Goal: Information Seeking & Learning: Compare options

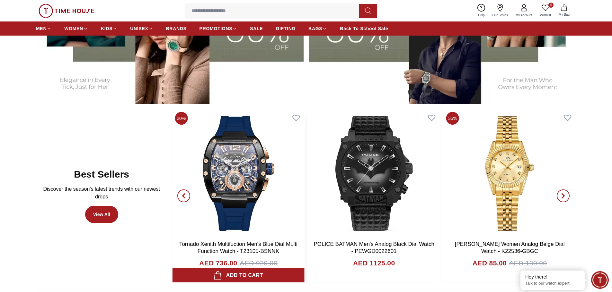
scroll to position [417, 0]
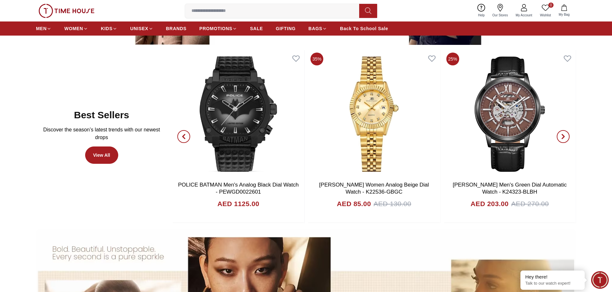
click at [185, 136] on icon "button" at bounding box center [183, 136] width 5 height 5
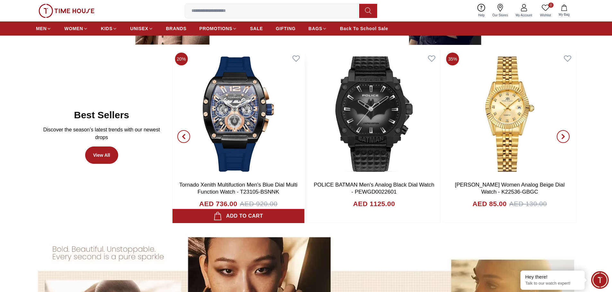
click at [226, 123] on img at bounding box center [238, 114] width 132 height 128
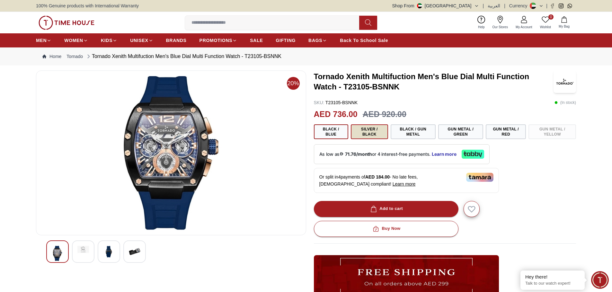
click at [366, 135] on button "Silver / Black" at bounding box center [369, 132] width 37 height 15
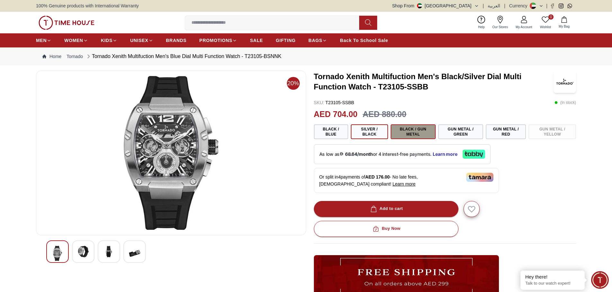
click at [407, 134] on button "Black / Gun Metal" at bounding box center [412, 132] width 45 height 15
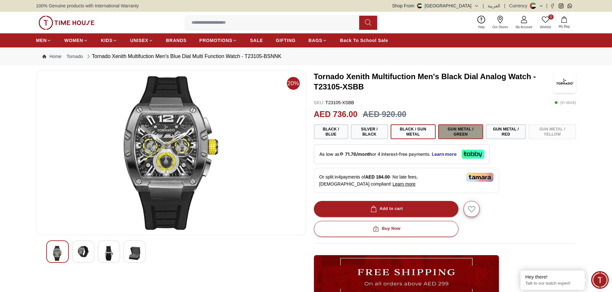
click at [470, 132] on button "Gun Metal / Green" at bounding box center [460, 132] width 45 height 15
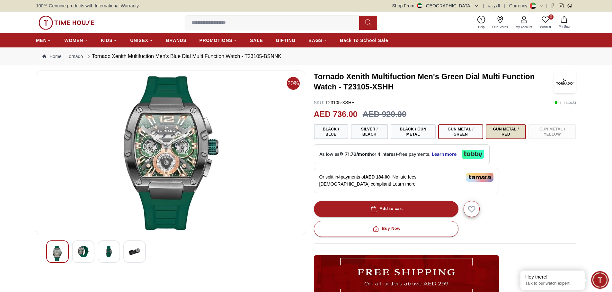
click at [512, 129] on button "Gun Metal / Red" at bounding box center [505, 132] width 40 height 15
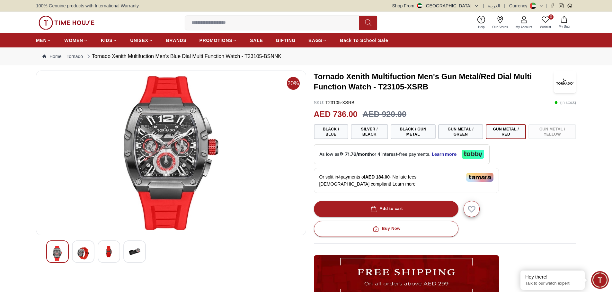
click at [552, 135] on div "Black / Blue Silver / Black Black / Gun Metal Gun Metal / Green Gun Metal / Red…" at bounding box center [445, 132] width 262 height 15
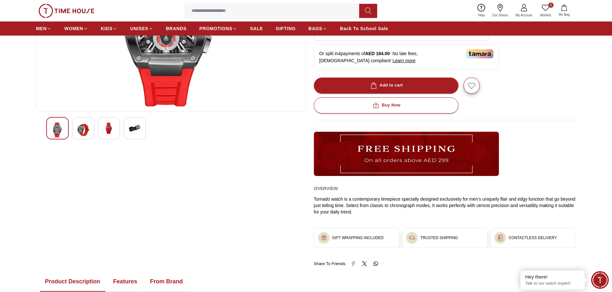
scroll to position [128, 0]
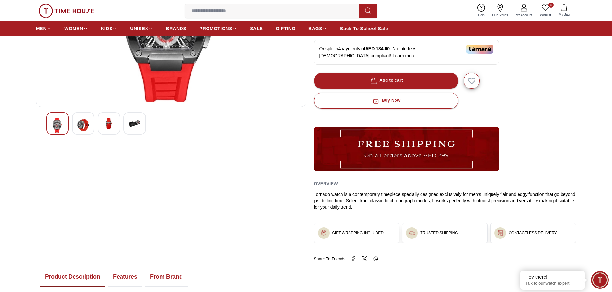
click at [133, 128] on img at bounding box center [135, 124] width 12 height 12
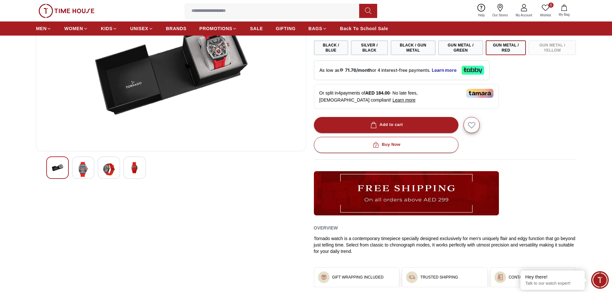
scroll to position [32, 0]
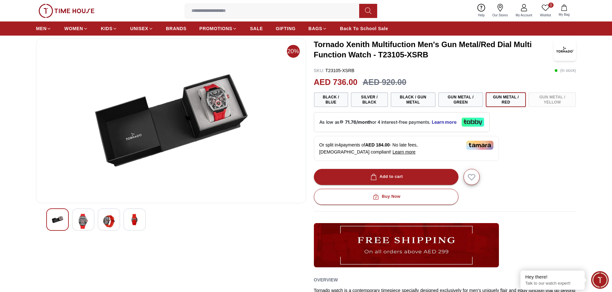
click at [109, 219] on img at bounding box center [109, 221] width 12 height 15
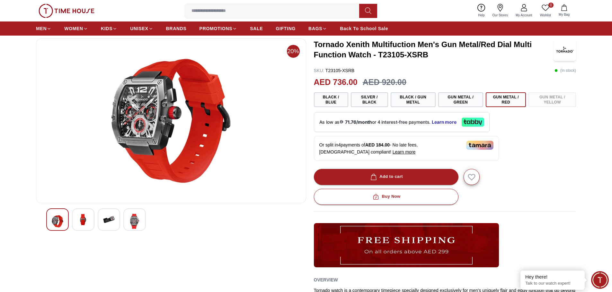
click at [83, 218] on img at bounding box center [83, 220] width 12 height 12
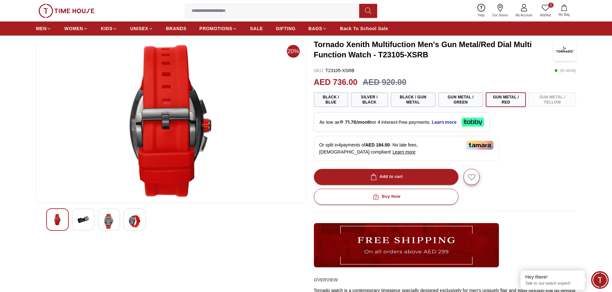
click at [64, 218] on div at bounding box center [57, 220] width 22 height 22
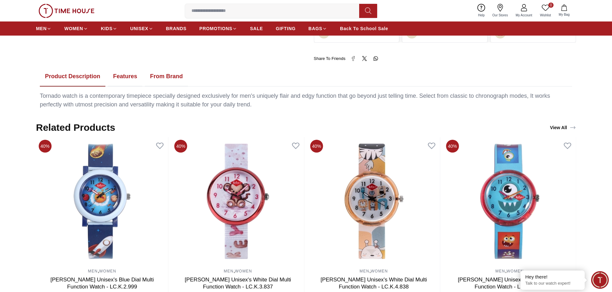
scroll to position [353, 0]
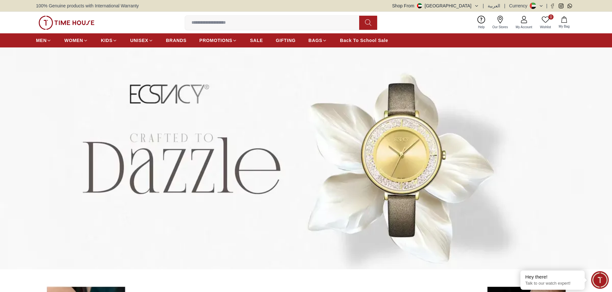
scroll to position [417, 0]
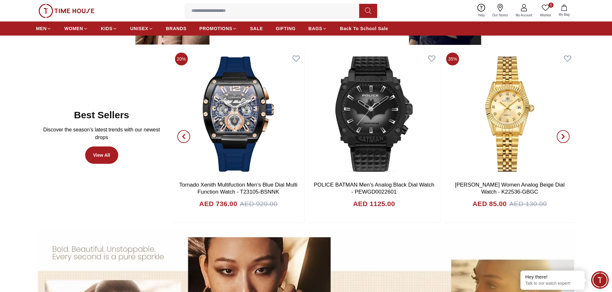
click at [562, 137] on icon "button" at bounding box center [562, 136] width 5 height 5
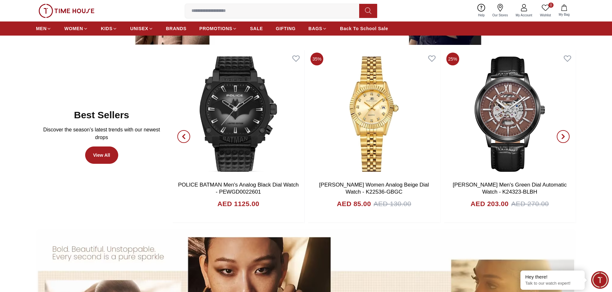
click at [562, 137] on icon "button" at bounding box center [562, 136] width 5 height 5
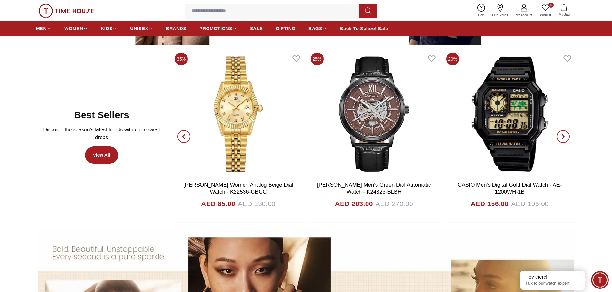
click at [562, 137] on icon "button" at bounding box center [562, 136] width 5 height 5
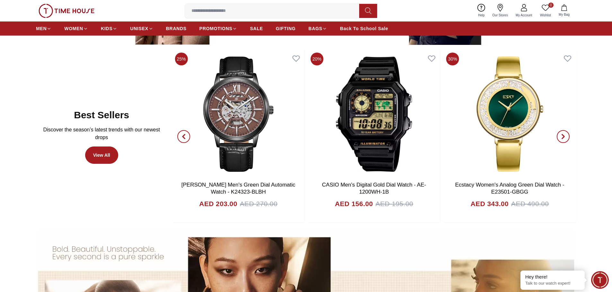
click at [562, 137] on icon "button" at bounding box center [562, 136] width 5 height 5
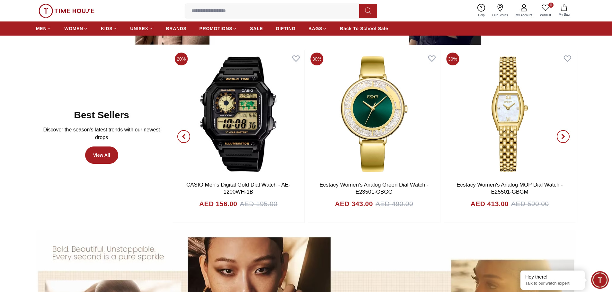
click at [562, 137] on icon "button" at bounding box center [562, 136] width 5 height 5
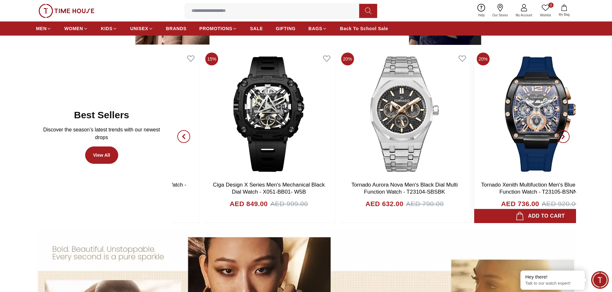
click at [482, 184] on h3 "Tornado Xenith Multifuction Men's Blue Dial Multi Function Watch - T23105-BSNNK" at bounding box center [540, 189] width 122 height 14
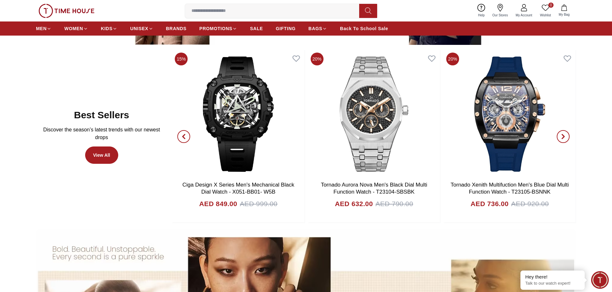
click at [566, 135] on span "button" at bounding box center [562, 136] width 13 height 13
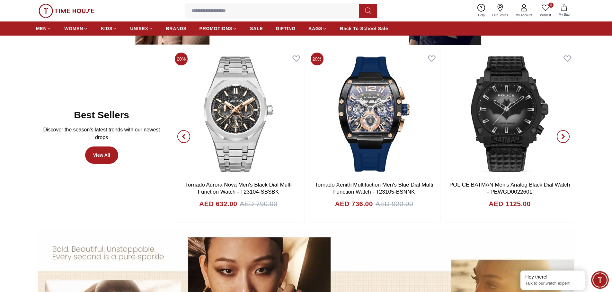
click at [566, 135] on span "button" at bounding box center [562, 136] width 13 height 13
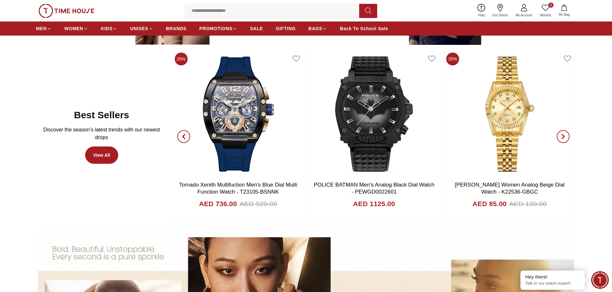
click at [566, 135] on span "button" at bounding box center [562, 136] width 13 height 13
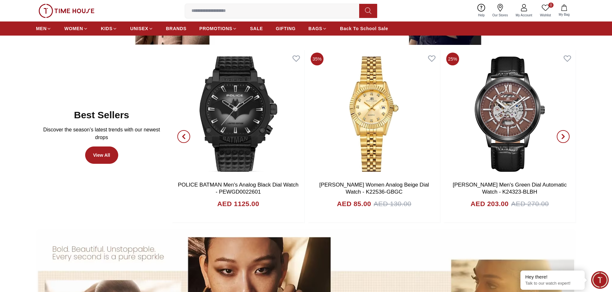
click at [565, 135] on span "button" at bounding box center [562, 136] width 13 height 13
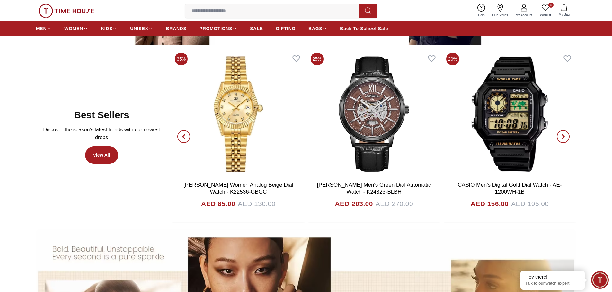
click at [565, 135] on span "button" at bounding box center [562, 136] width 13 height 13
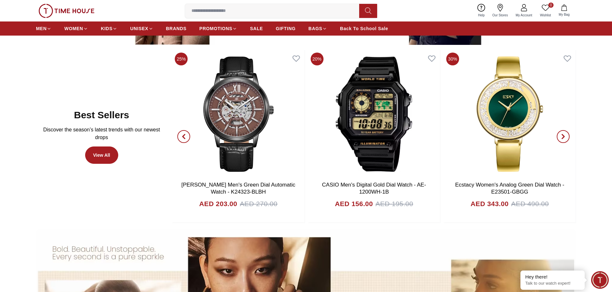
click at [565, 135] on span "button" at bounding box center [562, 136] width 13 height 13
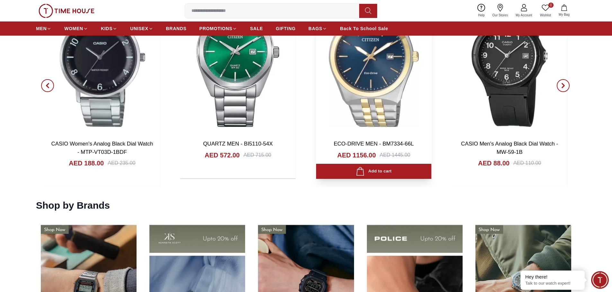
scroll to position [899, 0]
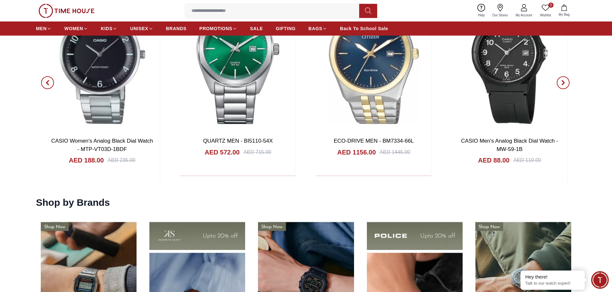
click at [562, 86] on span "button" at bounding box center [562, 82] width 13 height 13
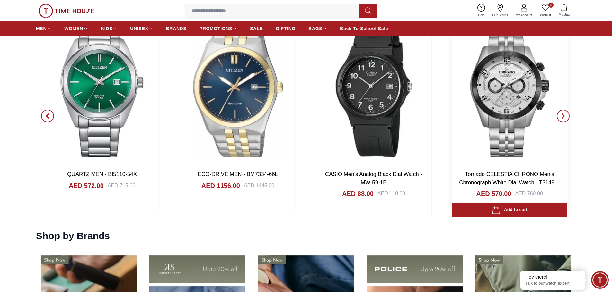
scroll to position [835, 0]
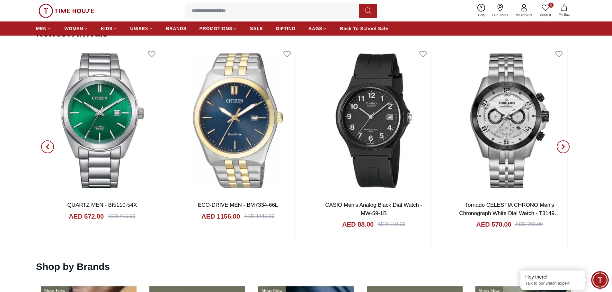
click at [564, 145] on icon "button" at bounding box center [562, 146] width 5 height 5
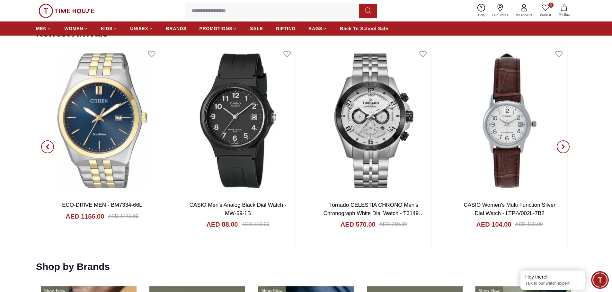
click at [563, 145] on icon "button" at bounding box center [562, 146] width 5 height 5
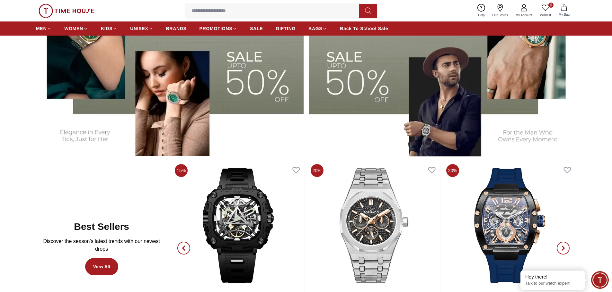
scroll to position [402, 0]
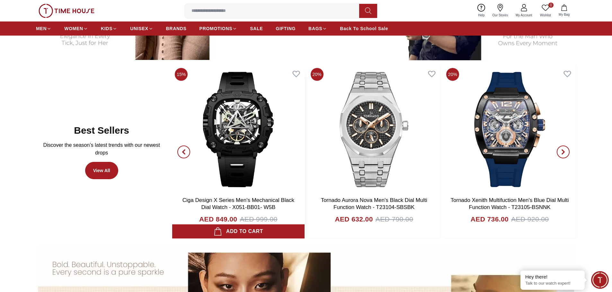
click at [250, 144] on img at bounding box center [238, 129] width 132 height 128
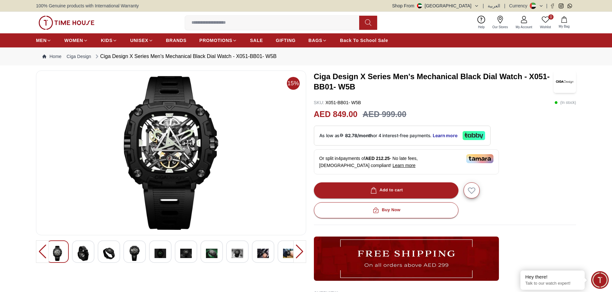
click at [90, 258] on div at bounding box center [83, 252] width 22 height 22
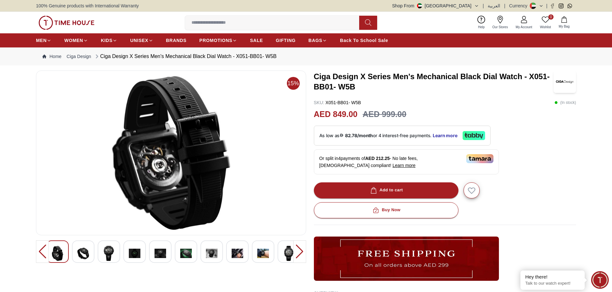
click at [105, 257] on img at bounding box center [109, 253] width 12 height 15
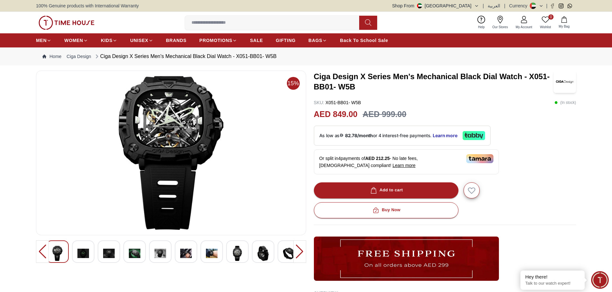
click at [130, 256] on img at bounding box center [135, 253] width 12 height 15
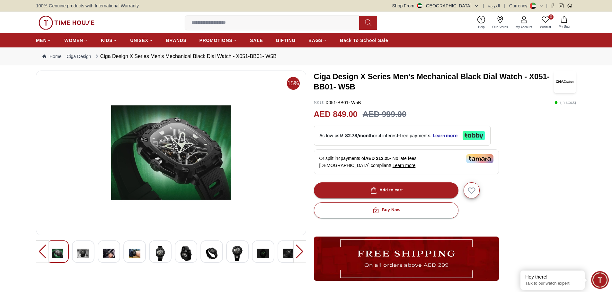
click at [159, 254] on img at bounding box center [160, 253] width 12 height 15
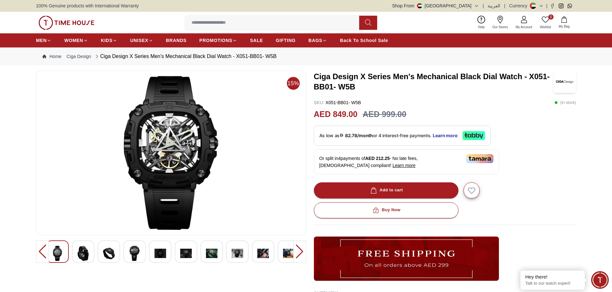
click at [182, 254] on img at bounding box center [186, 253] width 12 height 15
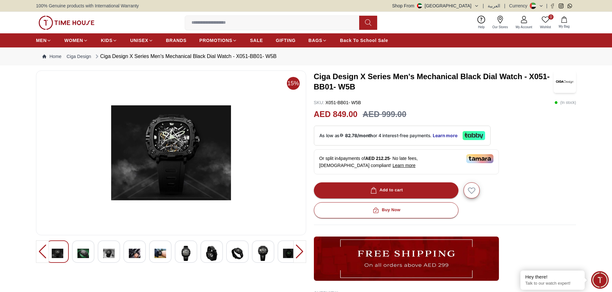
click at [205, 254] on div at bounding box center [211, 252] width 22 height 22
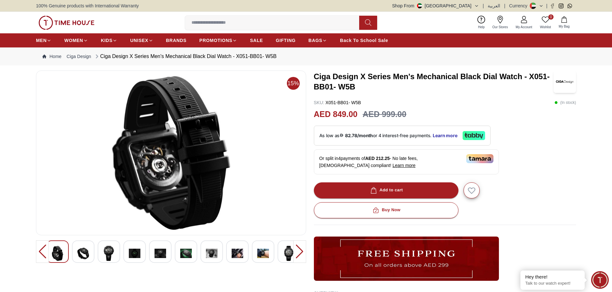
click at [240, 252] on img at bounding box center [237, 253] width 12 height 15
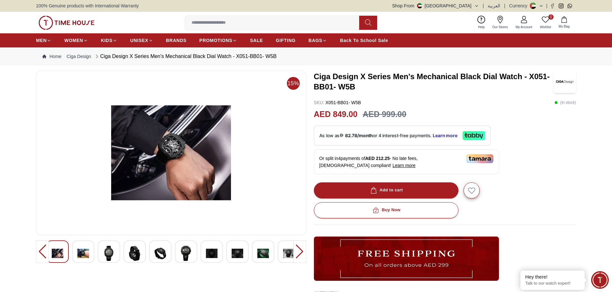
click at [253, 252] on div at bounding box center [263, 252] width 22 height 22
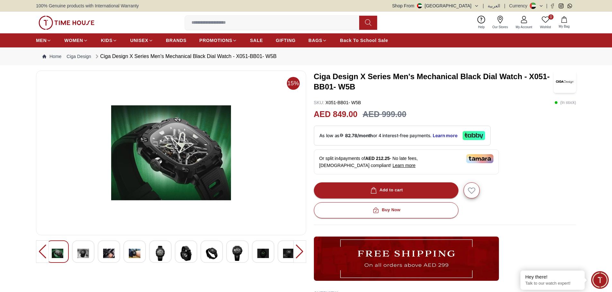
click at [285, 252] on img at bounding box center [289, 253] width 12 height 15
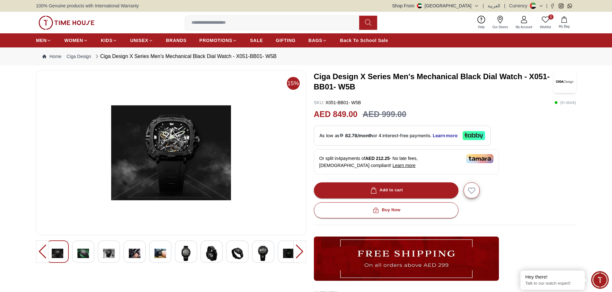
click at [297, 251] on div at bounding box center [299, 252] width 13 height 22
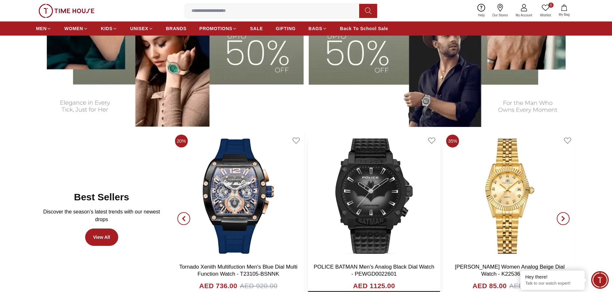
scroll to position [338, 0]
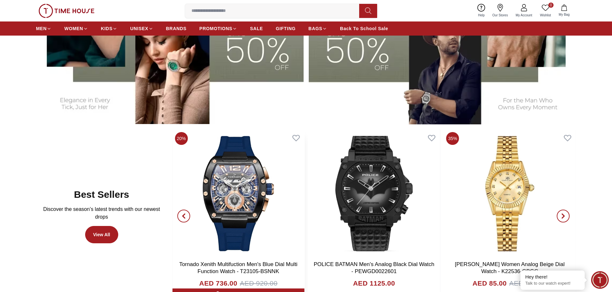
click at [243, 181] on img at bounding box center [238, 194] width 132 height 128
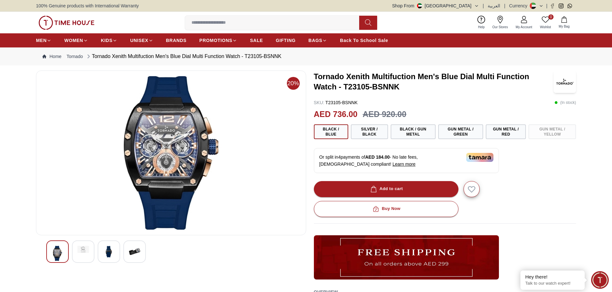
click at [60, 255] on img at bounding box center [58, 253] width 12 height 15
drag, startPoint x: 316, startPoint y: 75, endPoint x: 405, endPoint y: 80, distance: 88.4
click at [405, 80] on h3 "Tornado Xenith Multifuction Men's Blue Dial Multi Function Watch - T23105-BSNNK" at bounding box center [434, 82] width 240 height 21
click at [363, 77] on h3 "Tornado Xenith Multifuction Men's Blue Dial Multi Function Watch - T23105-BSNNK" at bounding box center [434, 82] width 240 height 21
drag, startPoint x: 315, startPoint y: 76, endPoint x: 369, endPoint y: 79, distance: 54.6
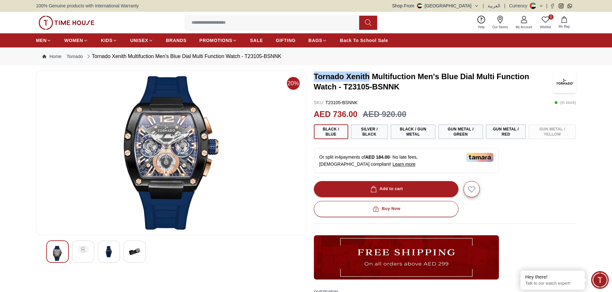
click at [369, 79] on h3 "Tornado Xenith Multifuction Men's Blue Dial Multi Function Watch - T23105-BSNNK" at bounding box center [434, 82] width 240 height 21
copy h3 "Tornado Xenith"
